Goal: Feedback & Contribution: Leave review/rating

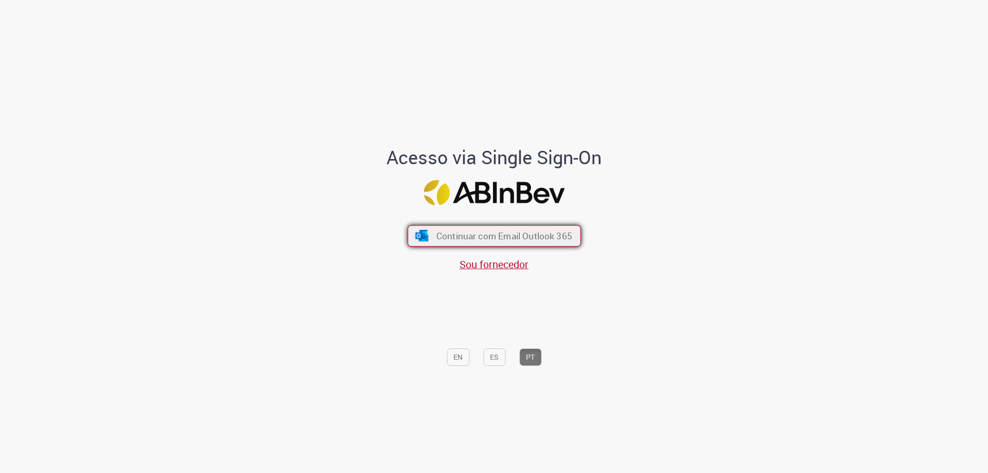
click at [451, 233] on span "Continuar com Email Outlook 365" at bounding box center [504, 236] width 136 height 12
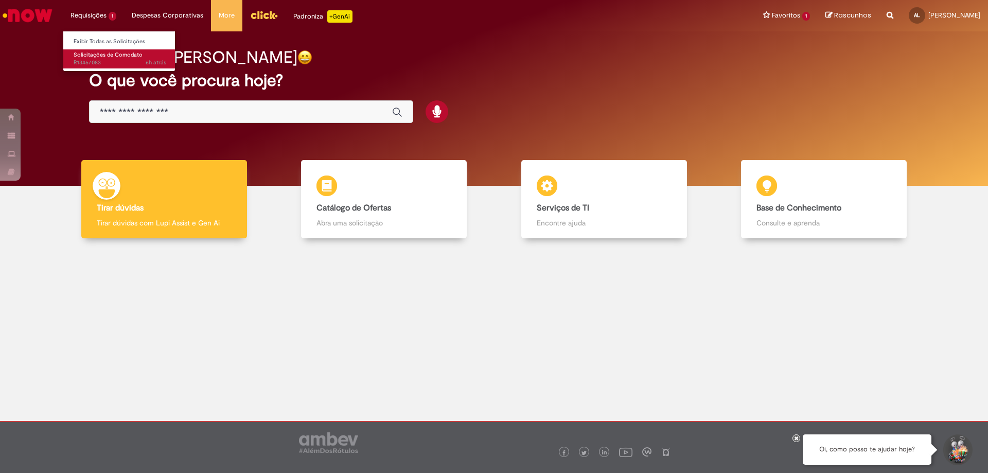
click at [106, 56] on span "Solicitações de Comodato" at bounding box center [108, 55] width 69 height 8
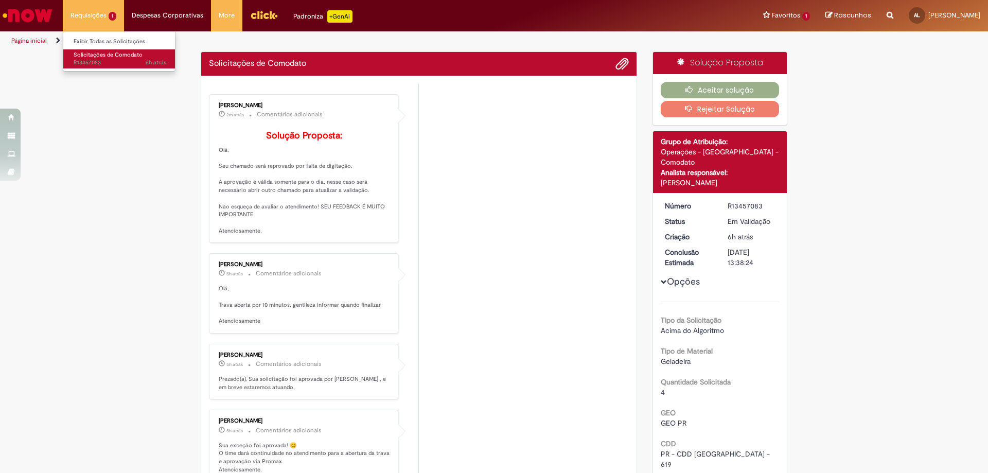
click at [101, 53] on span "Solicitações de Comodato" at bounding box center [108, 55] width 69 height 8
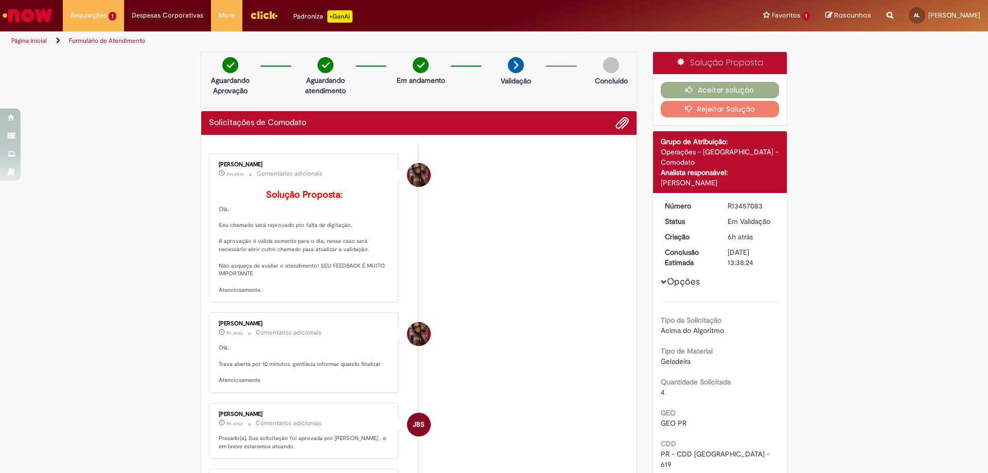
drag, startPoint x: 763, startPoint y: 197, endPoint x: 720, endPoint y: 199, distance: 43.2
click at [720, 201] on dd "R13457083" at bounding box center [751, 206] width 63 height 10
copy div "R13457083"
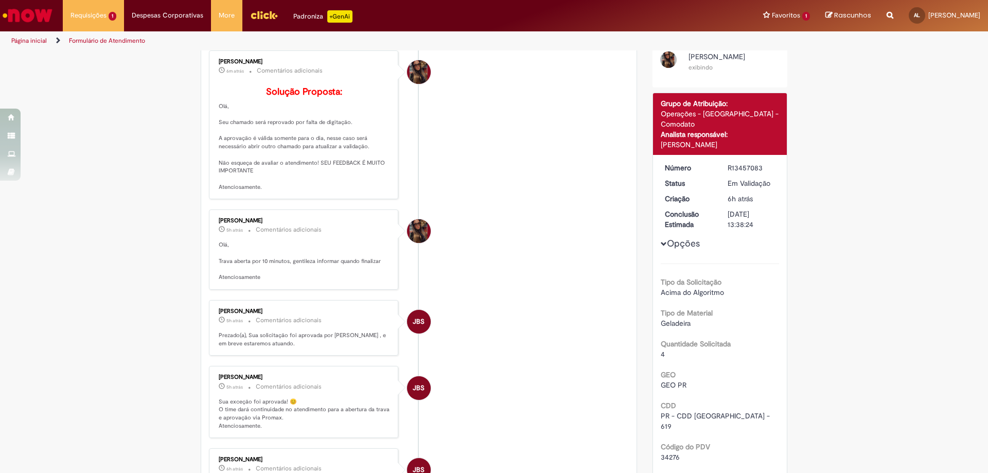
scroll to position [206, 0]
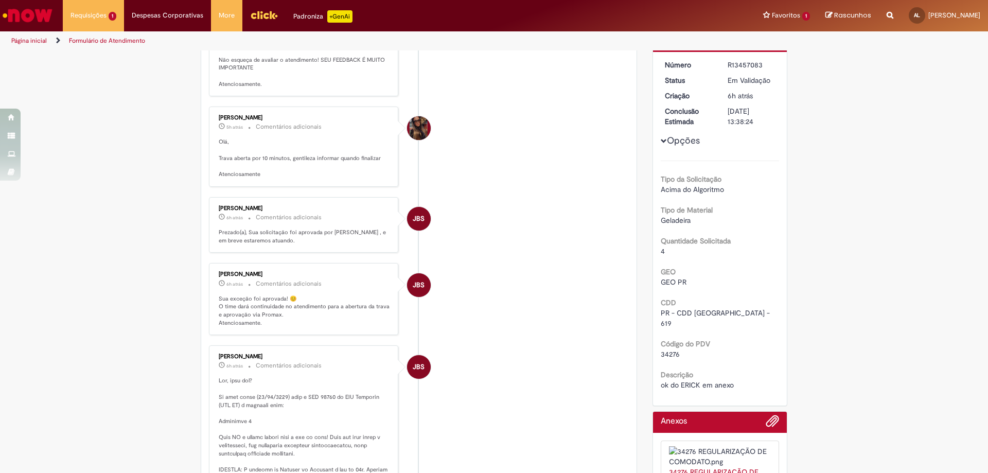
click at [935, 383] on div "Verificar Código de Barras Aguardando Aprovação Aguardando atendimento Em andam…" at bounding box center [494, 337] width 988 height 983
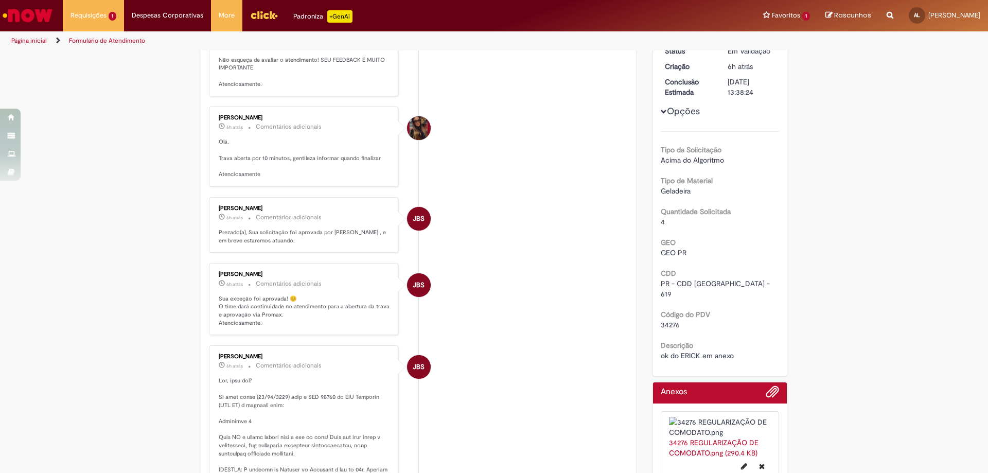
scroll to position [0, 0]
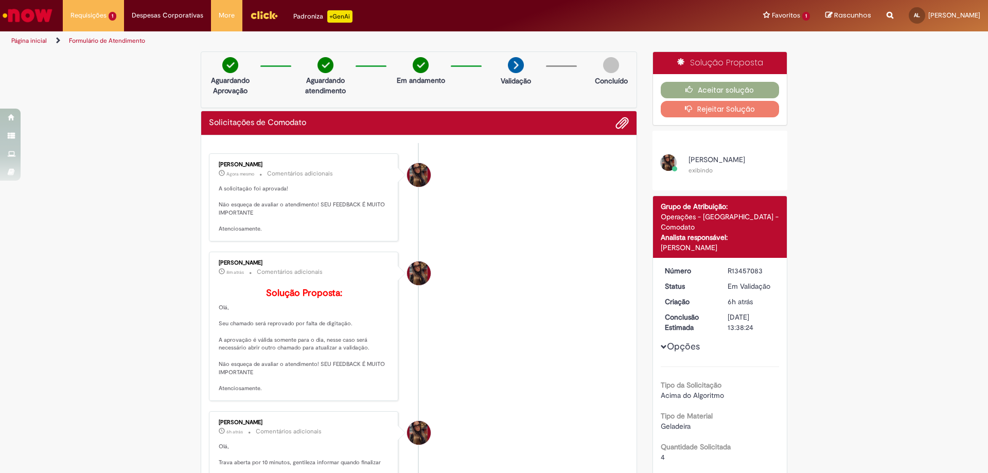
click at [746, 395] on div "Tipo da Solicitação Acima do Algoritmo Tipo de Material Geladeira Quantidade So…" at bounding box center [719, 480] width 119 height 229
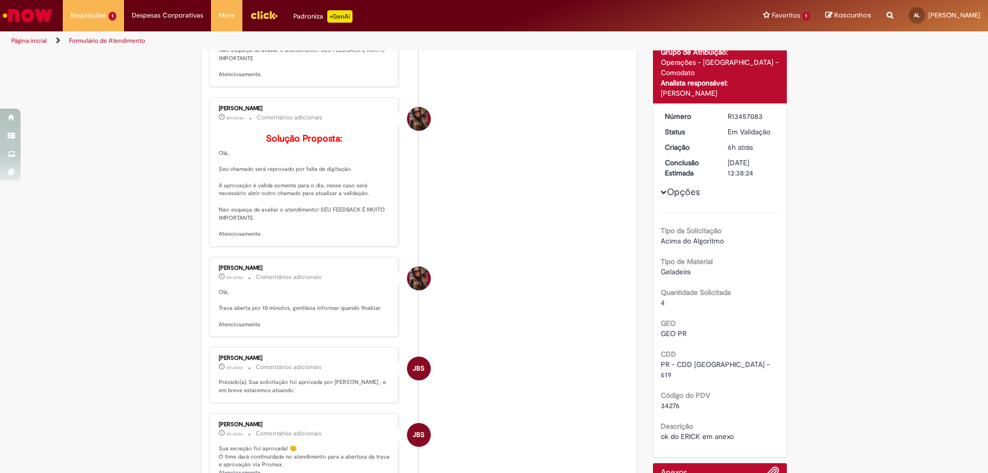
scroll to position [309, 0]
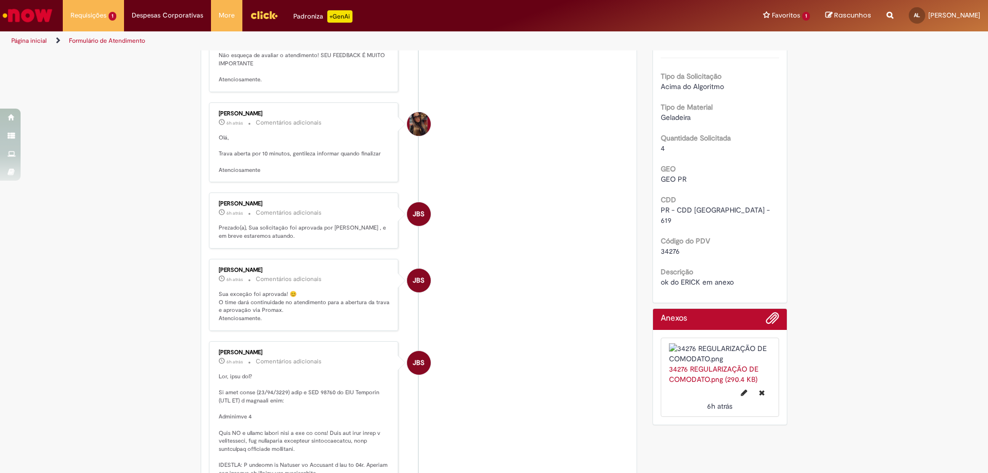
drag, startPoint x: 805, startPoint y: 175, endPoint x: 799, endPoint y: 177, distance: 6.2
click at [805, 175] on div "Verificar Código de Barras Aguardando Aprovação Aguardando atendimento Em andam…" at bounding box center [494, 283] width 988 height 1081
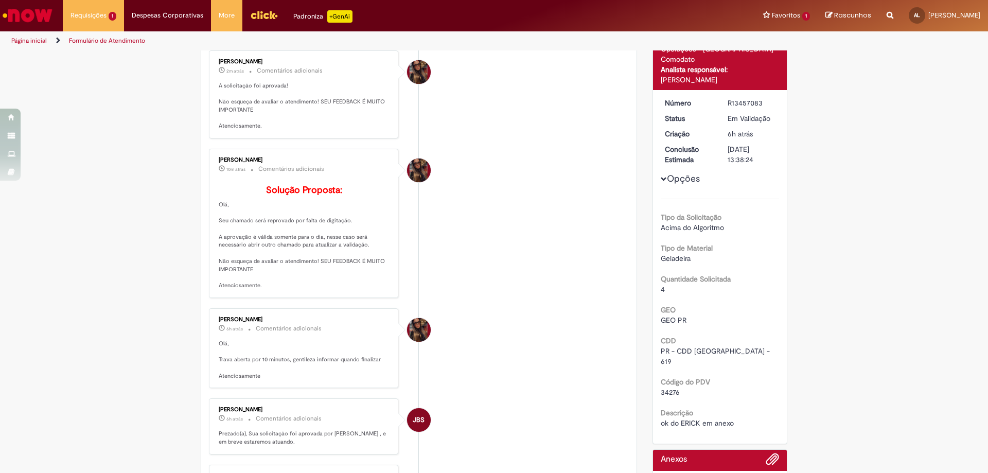
scroll to position [0, 0]
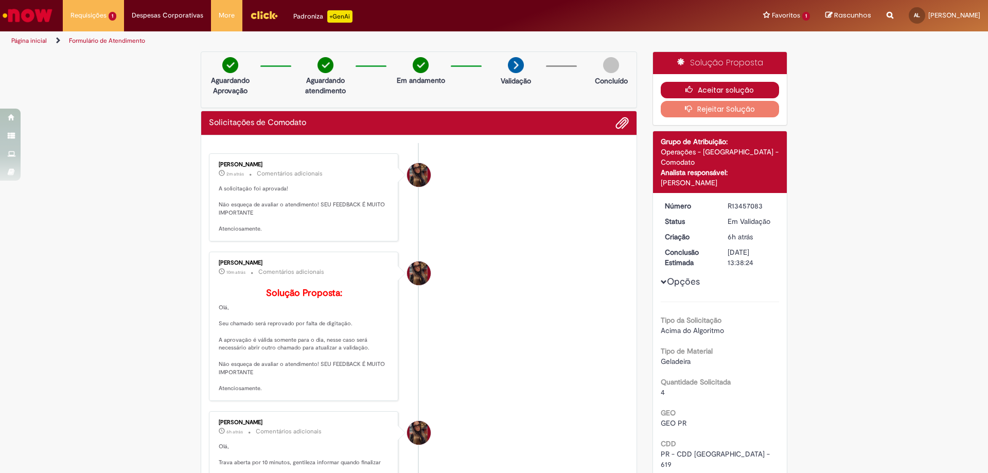
click at [706, 91] on button "Aceitar solução" at bounding box center [719, 90] width 119 height 16
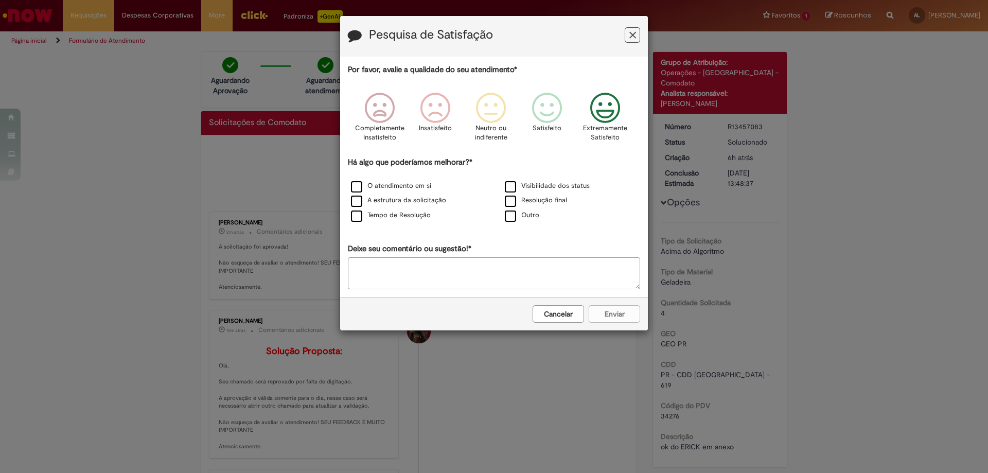
click at [601, 111] on icon "Feedback" at bounding box center [605, 108] width 39 height 31
click at [354, 187] on label "O atendimento em si" at bounding box center [391, 186] width 80 height 10
click at [357, 202] on label "A estrutura da solicitação" at bounding box center [398, 200] width 95 height 10
click at [358, 215] on label "Tempo de Resolução" at bounding box center [391, 215] width 80 height 10
click at [516, 184] on label "Visibilidade dos status" at bounding box center [547, 186] width 85 height 10
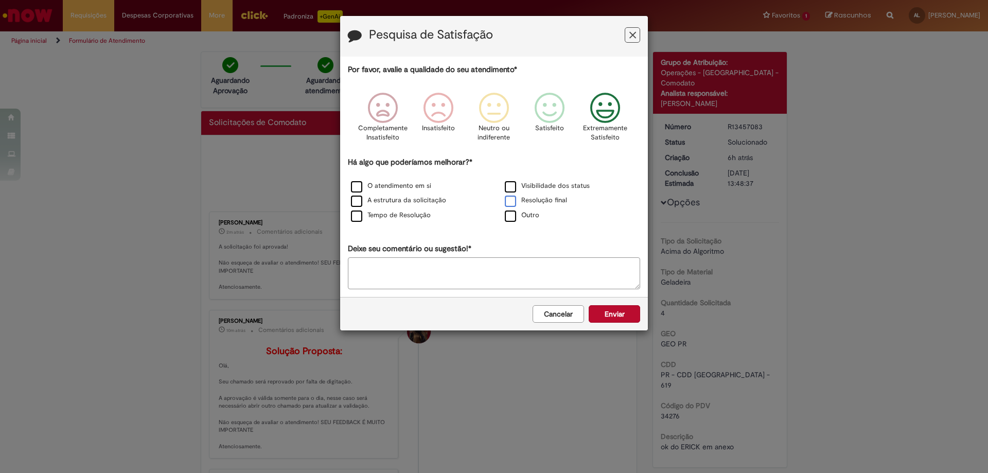
click at [513, 197] on label "Resolução final" at bounding box center [536, 200] width 62 height 10
click at [510, 214] on label "Outro" at bounding box center [522, 215] width 34 height 10
click at [413, 270] on textarea "Deixe seu comentário ou sugestão!*" at bounding box center [494, 273] width 292 height 32
type textarea "*"
paste textarea "**********"
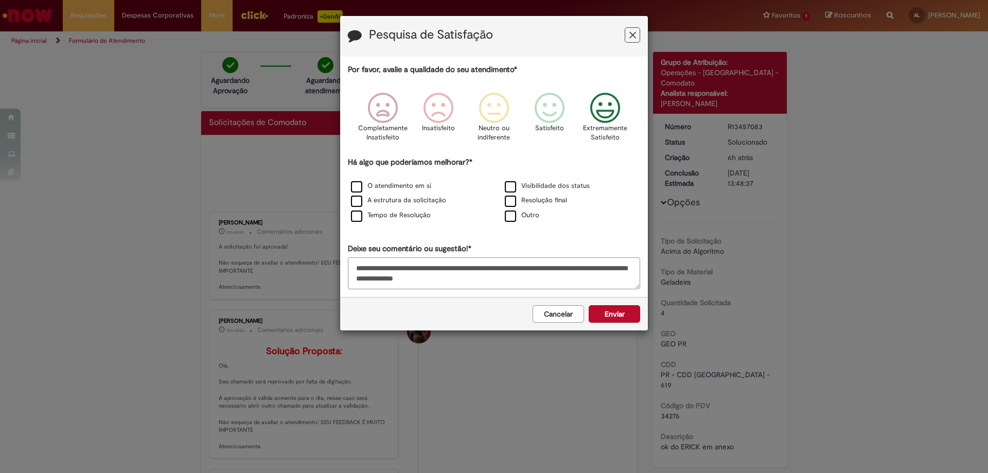
click at [399, 281] on textarea "**********" at bounding box center [494, 273] width 292 height 32
click at [499, 280] on textarea "**********" at bounding box center [494, 273] width 292 height 32
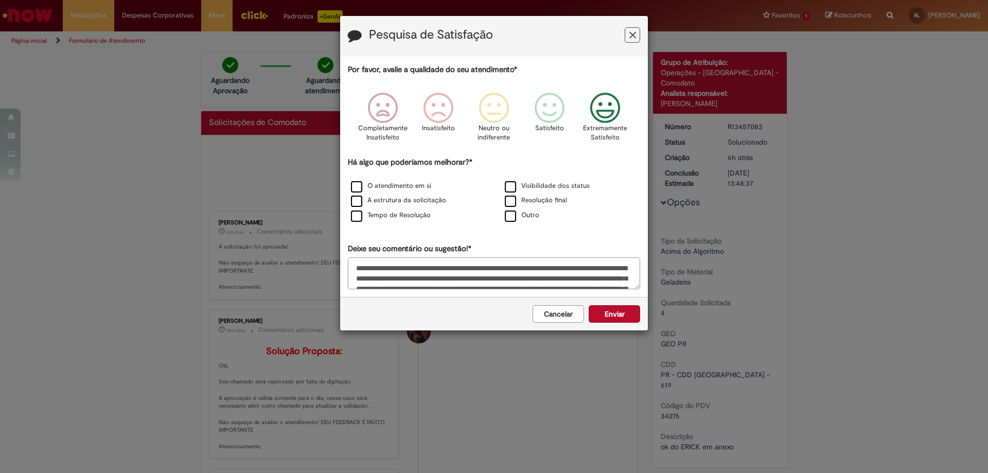
drag, startPoint x: 463, startPoint y: 282, endPoint x: 353, endPoint y: 256, distance: 113.2
click at [353, 256] on div "Por favor, avalie a qualidade do seu atendimento* Completamente Insatisfeito In…" at bounding box center [494, 176] width 292 height 225
type textarea "**********"
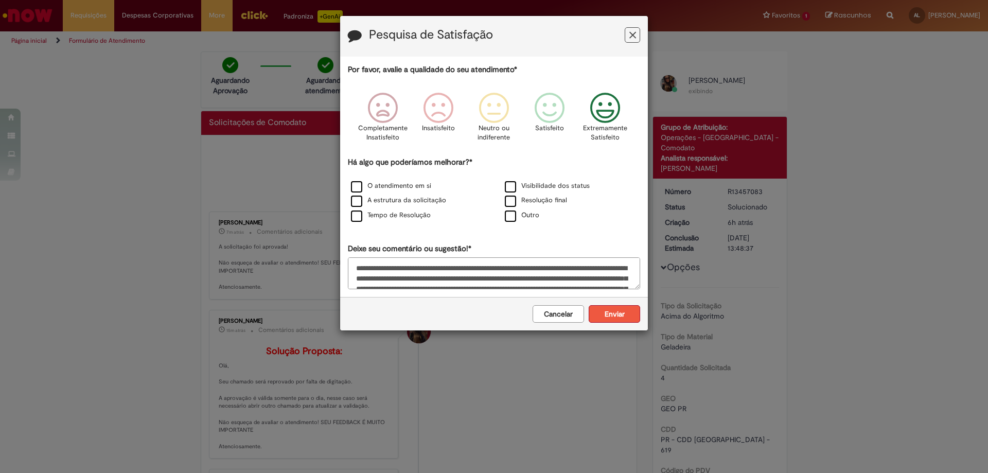
click at [611, 313] on button "Enviar" at bounding box center [613, 313] width 51 height 17
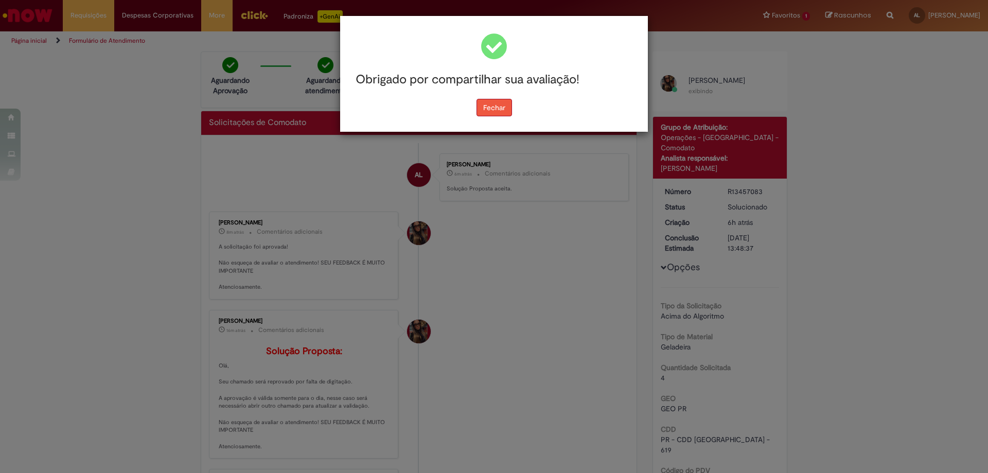
click at [495, 109] on div "Obrigado por compartilhar sua avaliação! Fechar" at bounding box center [494, 74] width 308 height 116
